Goal: Task Accomplishment & Management: Use online tool/utility

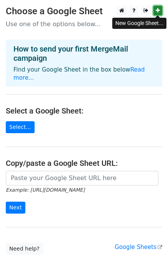
click at [157, 11] on icon at bounding box center [158, 10] width 4 height 5
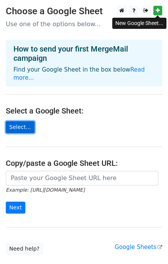
click at [22, 121] on link "Select..." at bounding box center [20, 127] width 29 height 12
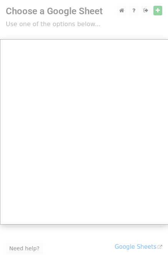
click at [73, 33] on div at bounding box center [84, 153] width 168 height 307
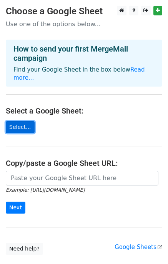
click at [22, 121] on link "Select..." at bounding box center [20, 127] width 29 height 12
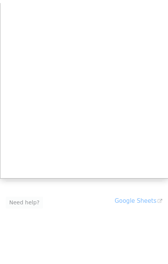
scroll to position [43, 0]
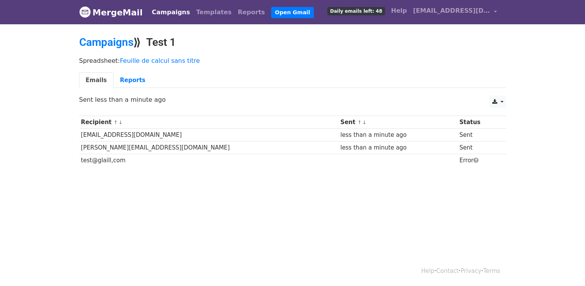
click at [99, 81] on link "Emails" at bounding box center [96, 80] width 34 height 16
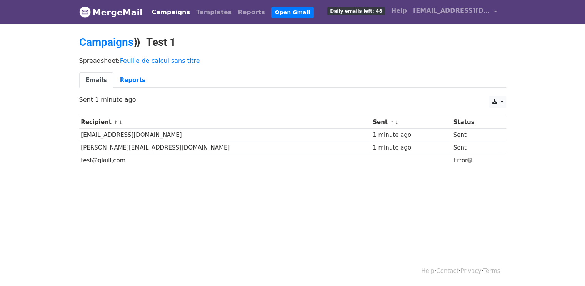
click at [97, 75] on link "Emails" at bounding box center [96, 80] width 34 height 16
click at [129, 77] on link "Reports" at bounding box center [133, 80] width 38 height 16
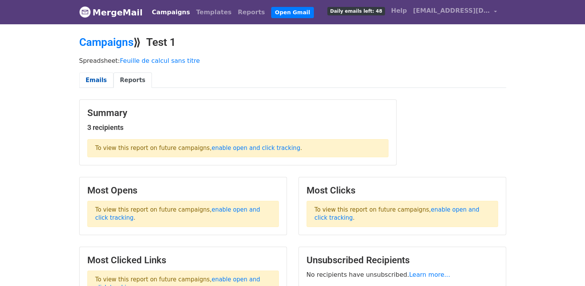
click at [95, 80] on link "Emails" at bounding box center [96, 80] width 34 height 16
